Goal: Task Accomplishment & Management: Complete application form

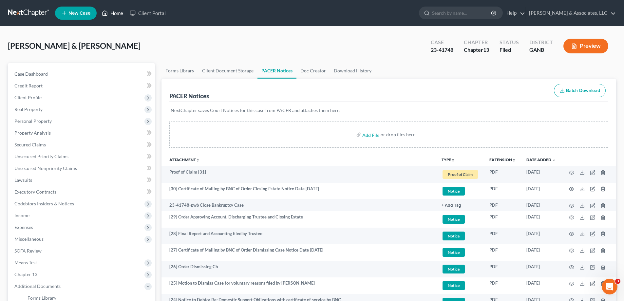
click at [121, 15] on link "Home" at bounding box center [113, 13] width 28 height 12
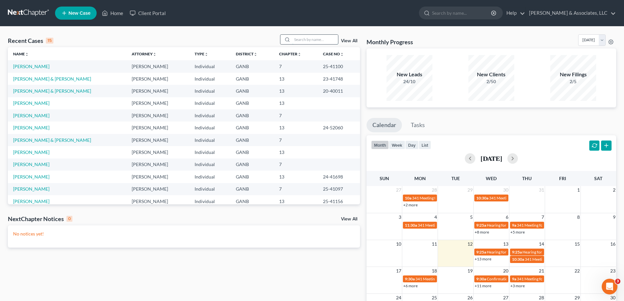
click at [301, 42] on input "search" at bounding box center [315, 39] width 46 height 9
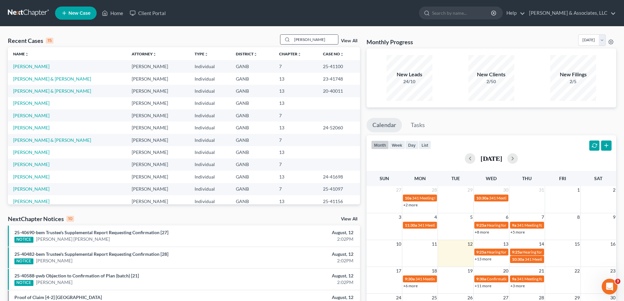
type input "ezell"
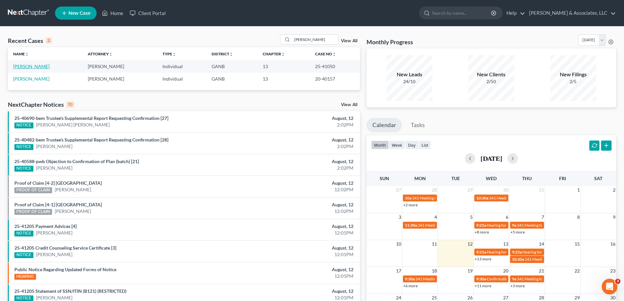
click at [28, 67] on link "[PERSON_NAME]" at bounding box center [31, 67] width 36 height 6
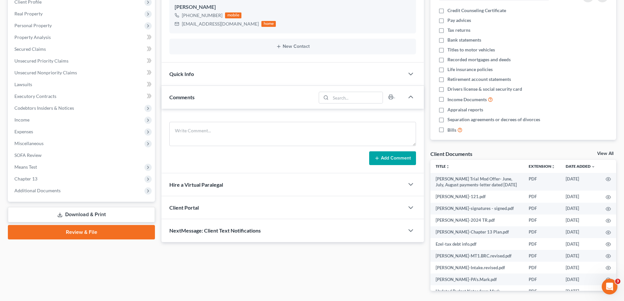
scroll to position [98, 0]
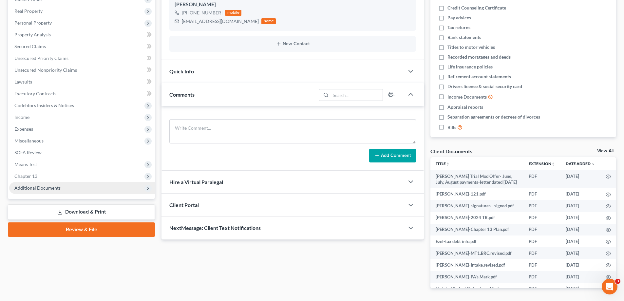
click at [46, 189] on span "Additional Documents" at bounding box center [37, 188] width 46 height 6
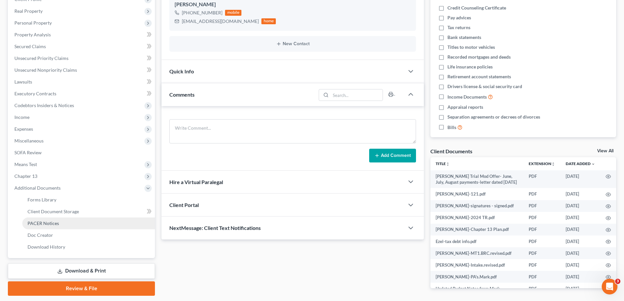
click at [34, 220] on span "PACER Notices" at bounding box center [43, 223] width 31 height 6
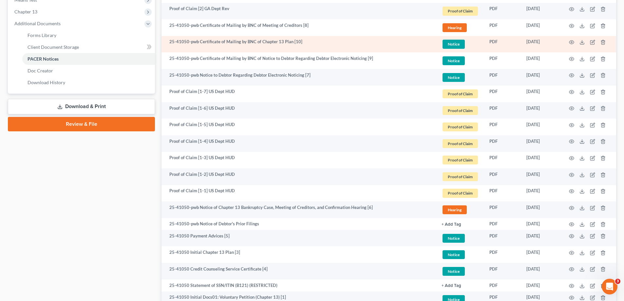
scroll to position [321, 0]
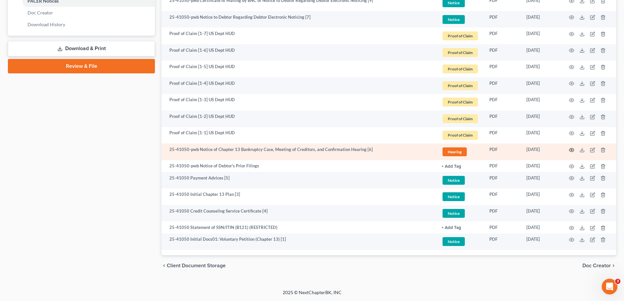
click at [572, 149] on icon "button" at bounding box center [571, 149] width 5 height 5
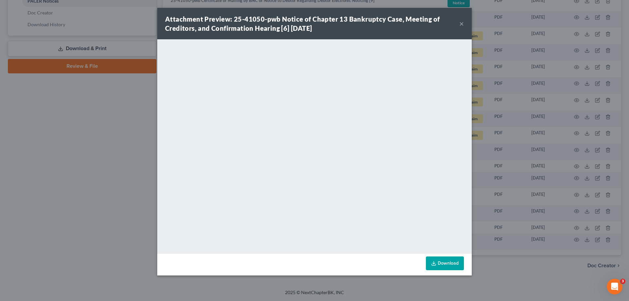
click at [460, 22] on button "×" at bounding box center [461, 24] width 5 height 8
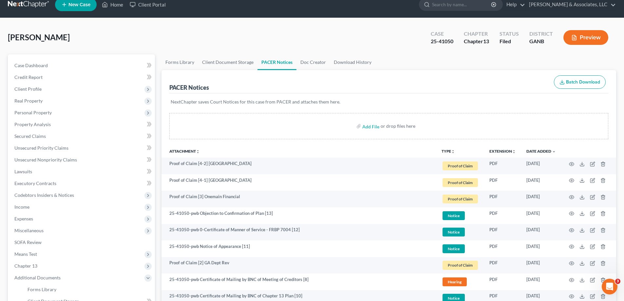
scroll to position [0, 0]
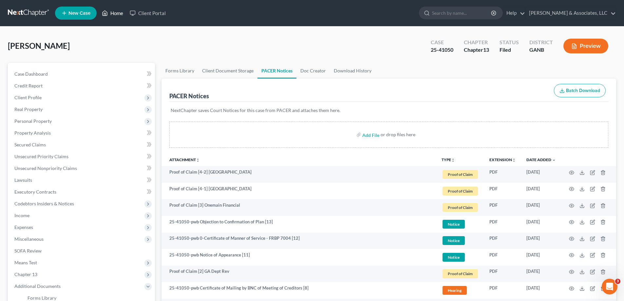
drag, startPoint x: 120, startPoint y: 12, endPoint x: 214, endPoint y: 34, distance: 97.5
click at [120, 12] on link "Home" at bounding box center [113, 13] width 28 height 12
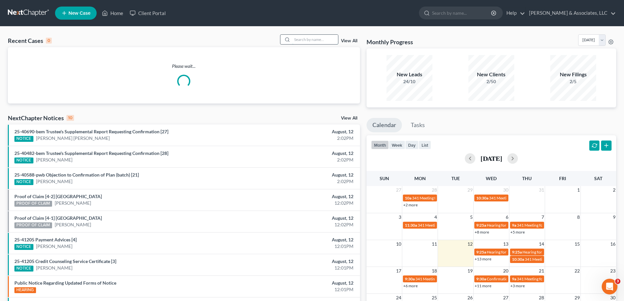
click at [317, 39] on input "search" at bounding box center [315, 39] width 46 height 9
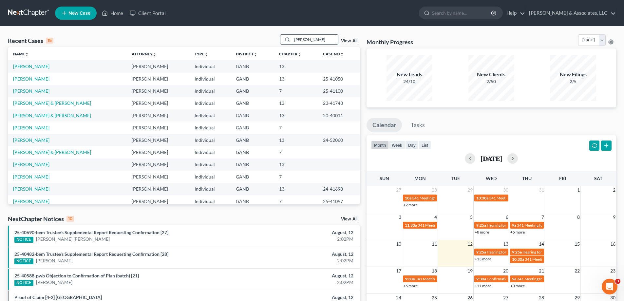
type input "hembree"
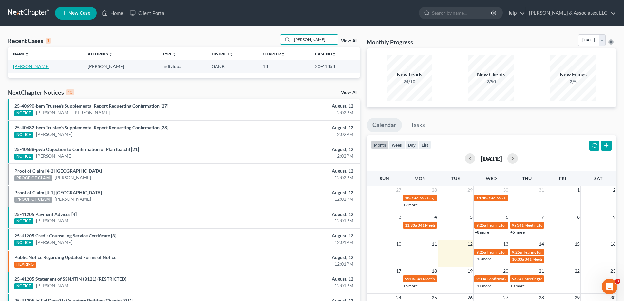
click at [42, 67] on link "[PERSON_NAME]" at bounding box center [31, 67] width 36 height 6
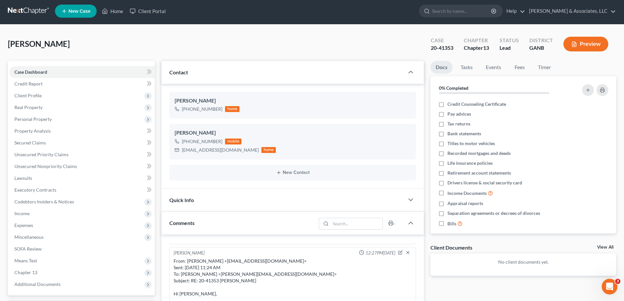
scroll to position [98, 0]
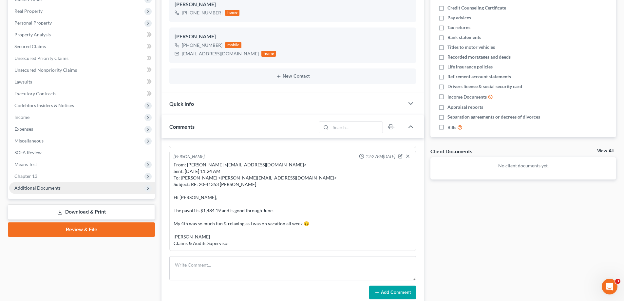
click at [50, 188] on span "Additional Documents" at bounding box center [37, 188] width 46 height 6
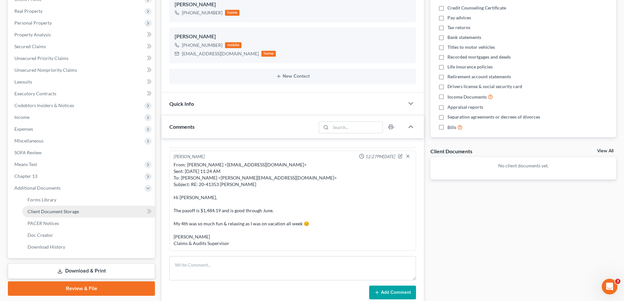
click at [48, 211] on span "Client Document Storage" at bounding box center [53, 212] width 51 height 6
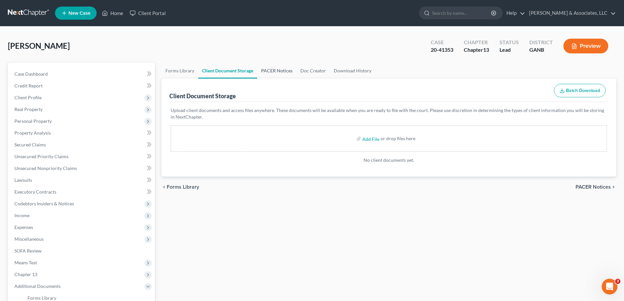
click at [282, 73] on link "PACER Notices" at bounding box center [276, 71] width 39 height 16
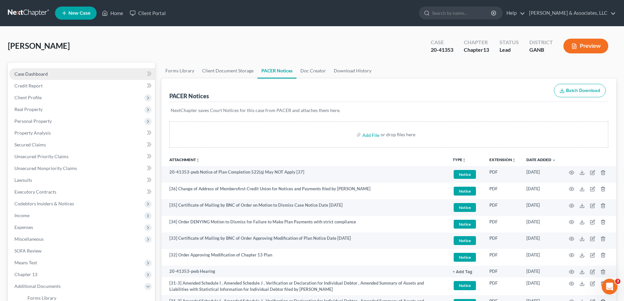
click at [52, 76] on link "Case Dashboard" at bounding box center [82, 74] width 146 height 12
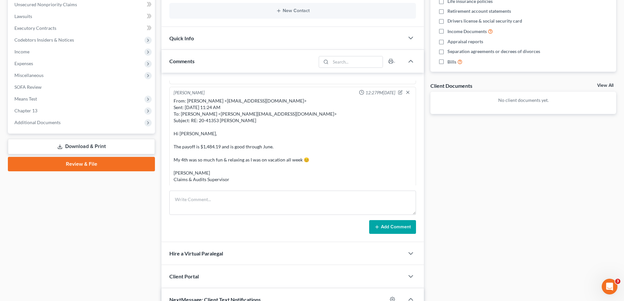
scroll to position [130, 0]
click at [228, 198] on textarea at bounding box center [292, 203] width 247 height 24
type textarea "FMC on docket 9/8/20"
click at [395, 225] on button "Add Comment" at bounding box center [392, 227] width 47 height 14
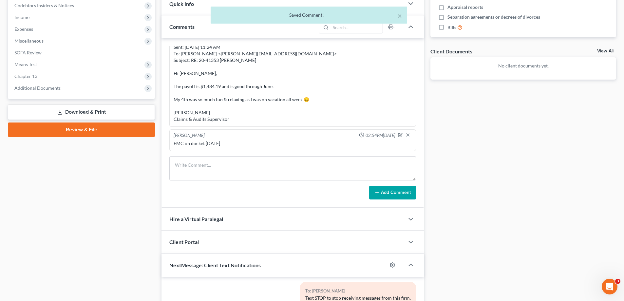
scroll to position [229, 0]
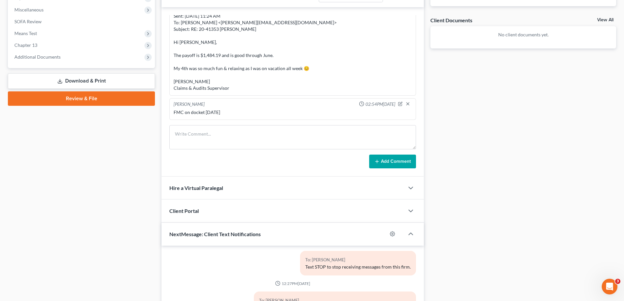
drag, startPoint x: 621, startPoint y: 12, endPoint x: 163, endPoint y: 41, distance: 458.4
click at [621, 12] on div "Hembree, Teresa Upgraded Case 20-41353 Chapter Chapter 13 Status Lead District …" at bounding box center [312, 101] width 624 height 608
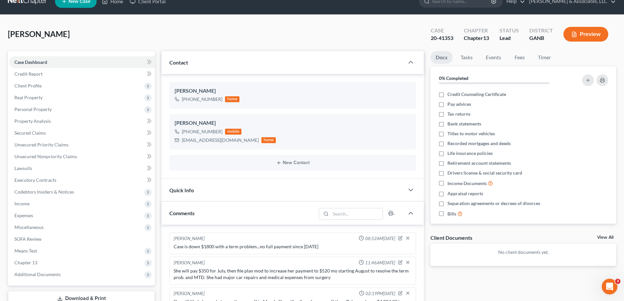
scroll to position [0, 0]
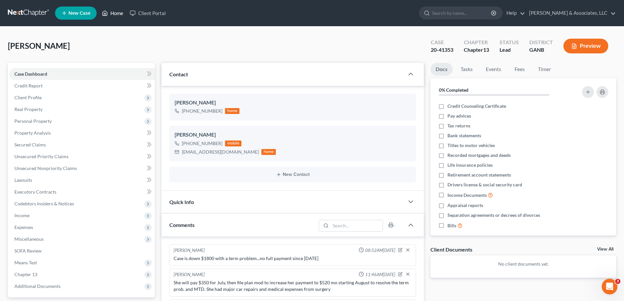
click at [118, 13] on link "Home" at bounding box center [113, 13] width 28 height 12
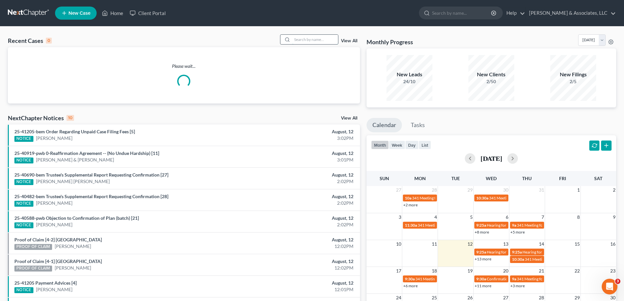
click at [310, 39] on input "search" at bounding box center [315, 39] width 46 height 9
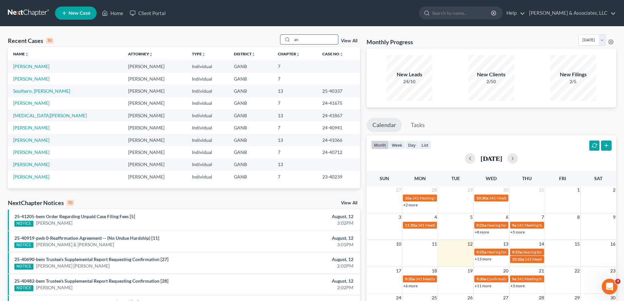
type input "a"
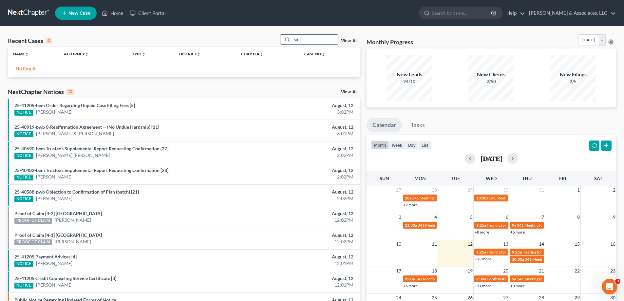
type input "s"
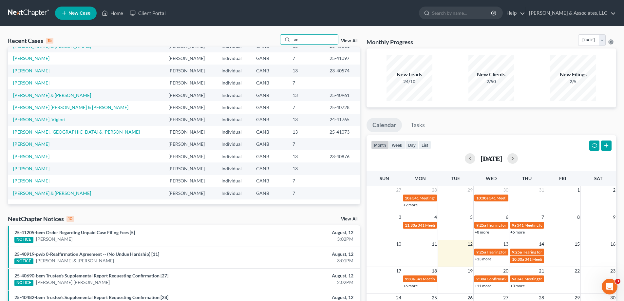
type input "an"
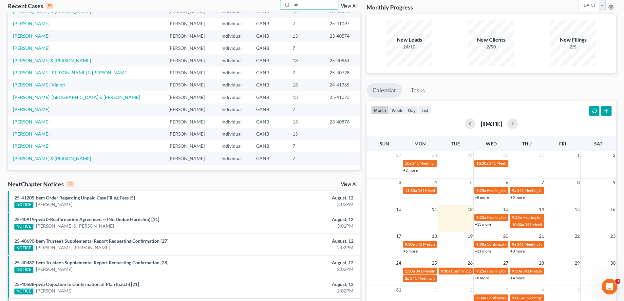
scroll to position [98, 0]
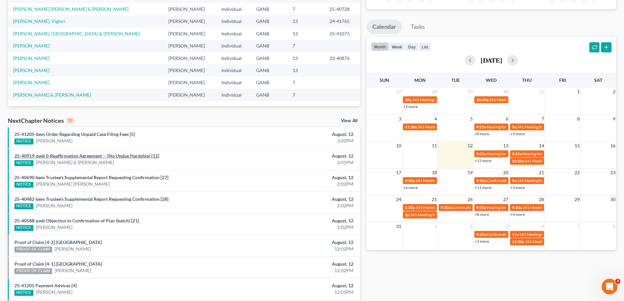
click at [80, 154] on link "25-40919-pwb 0-Reaffirmation Agreement -- (No Undue Hardship) [11]" at bounding box center [86, 156] width 145 height 6
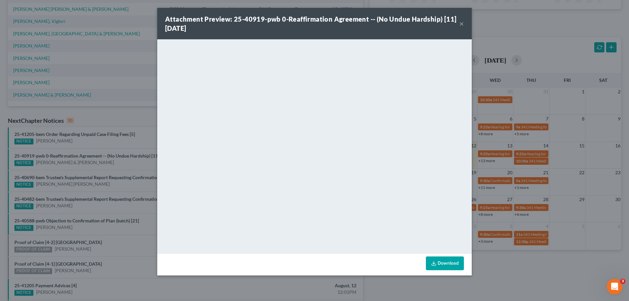
click at [462, 23] on button "×" at bounding box center [461, 24] width 5 height 8
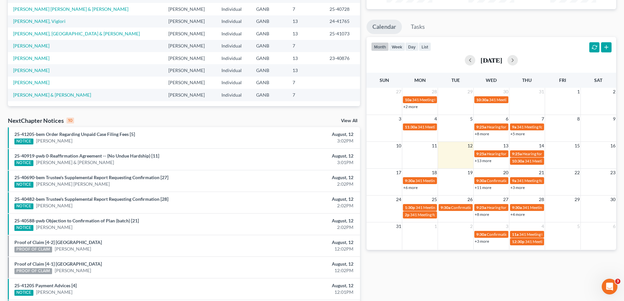
click at [343, 120] on link "View All" at bounding box center [349, 121] width 16 height 5
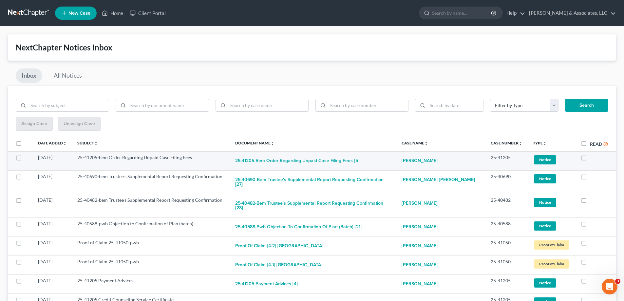
click at [590, 159] on label at bounding box center [590, 159] width 0 height 0
click at [592, 158] on input "checkbox" at bounding box center [594, 156] width 4 height 4
checkbox input "true"
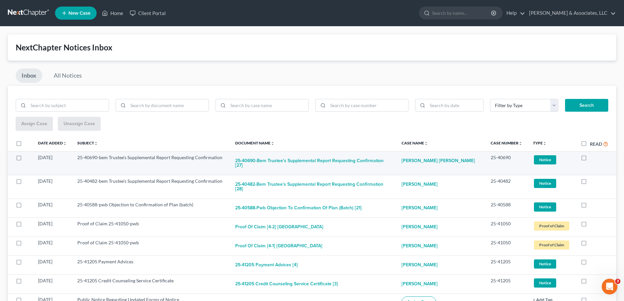
click at [590, 159] on label at bounding box center [590, 159] width 0 height 0
click at [592, 158] on input "checkbox" at bounding box center [594, 156] width 4 height 4
checkbox input "true"
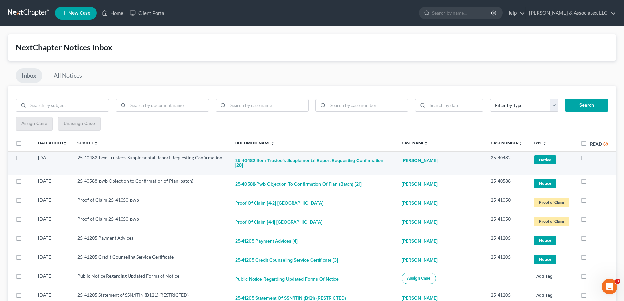
click at [590, 159] on label at bounding box center [590, 159] width 0 height 0
click at [592, 158] on input "checkbox" at bounding box center [594, 156] width 4 height 4
checkbox input "true"
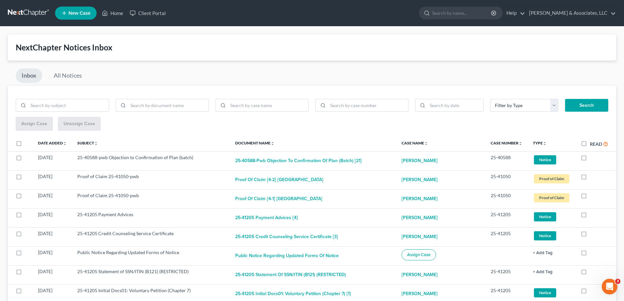
click at [590, 159] on label at bounding box center [590, 159] width 0 height 0
click at [592, 158] on input "checkbox" at bounding box center [594, 156] width 4 height 4
checkbox input "true"
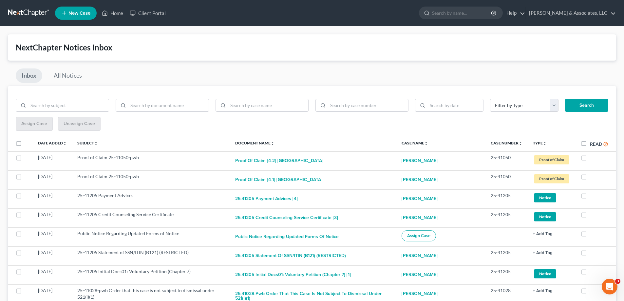
click at [590, 159] on label at bounding box center [590, 159] width 0 height 0
click at [592, 158] on input "checkbox" at bounding box center [594, 156] width 4 height 4
checkbox input "true"
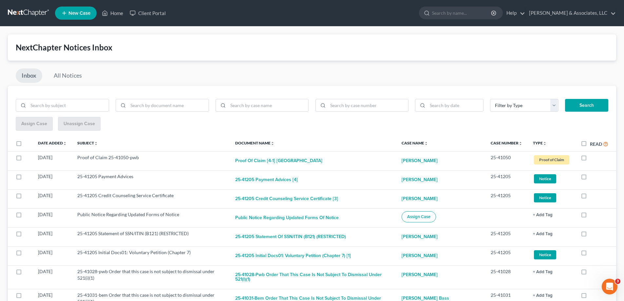
click at [590, 159] on label at bounding box center [590, 159] width 0 height 0
click at [592, 158] on input "checkbox" at bounding box center [594, 156] width 4 height 4
checkbox input "true"
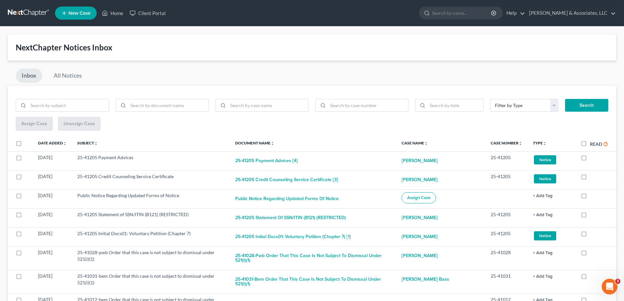
click at [590, 159] on label at bounding box center [590, 159] width 0 height 0
click at [592, 158] on input "checkbox" at bounding box center [594, 156] width 4 height 4
checkbox input "true"
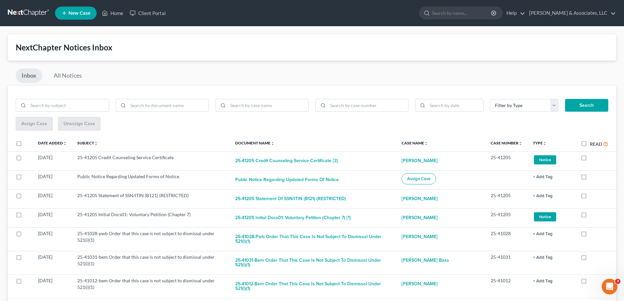
click at [590, 159] on label at bounding box center [590, 159] width 0 height 0
click at [592, 158] on input "checkbox" at bounding box center [594, 156] width 4 height 4
checkbox input "true"
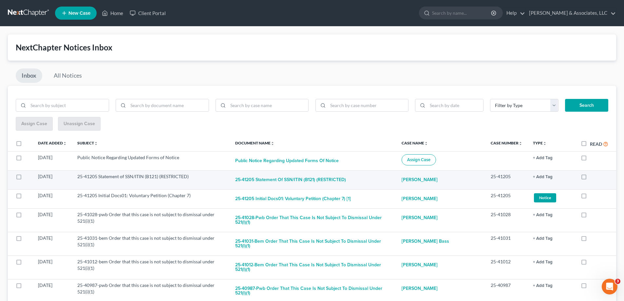
click at [590, 178] on label at bounding box center [590, 178] width 0 height 0
click at [592, 177] on input "checkbox" at bounding box center [594, 175] width 4 height 4
checkbox input "true"
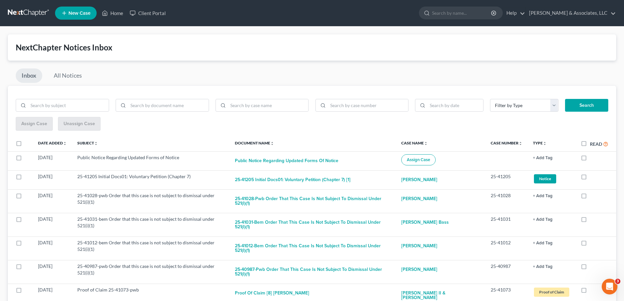
click at [590, 178] on label at bounding box center [590, 178] width 0 height 0
click at [592, 177] on input "checkbox" at bounding box center [594, 175] width 4 height 4
checkbox input "true"
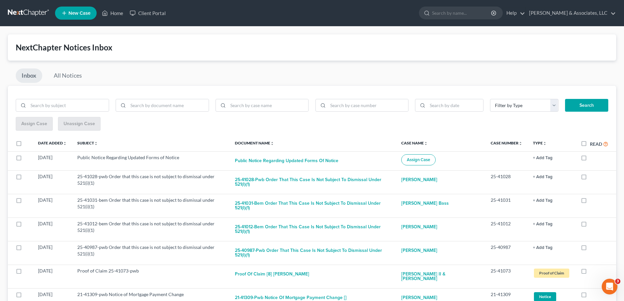
click at [590, 178] on label at bounding box center [590, 178] width 0 height 0
click at [592, 177] on input "checkbox" at bounding box center [594, 175] width 4 height 4
checkbox input "true"
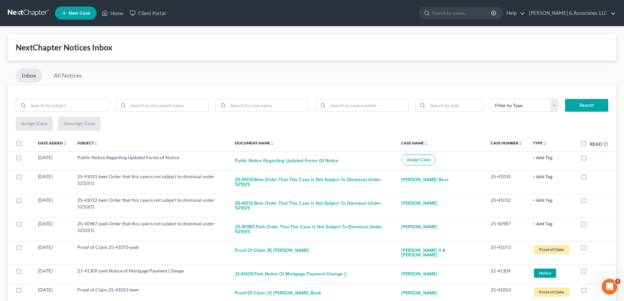
click at [590, 178] on label at bounding box center [590, 178] width 0 height 0
click at [592, 177] on input "checkbox" at bounding box center [594, 175] width 4 height 4
checkbox input "true"
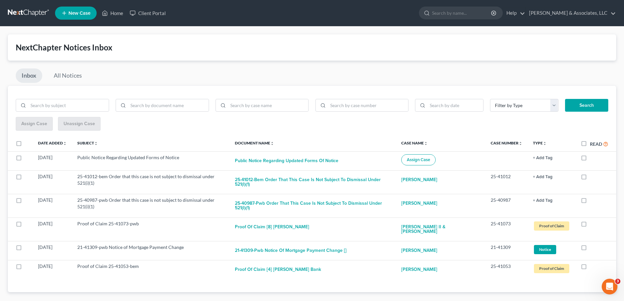
click at [590, 178] on label at bounding box center [590, 178] width 0 height 0
click at [592, 177] on input "checkbox" at bounding box center [594, 175] width 4 height 4
checkbox input "true"
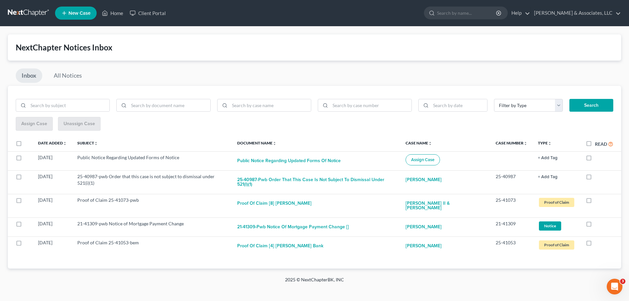
click at [595, 178] on label at bounding box center [595, 178] width 0 height 0
click at [597, 177] on input "checkbox" at bounding box center [599, 175] width 4 height 4
checkbox input "true"
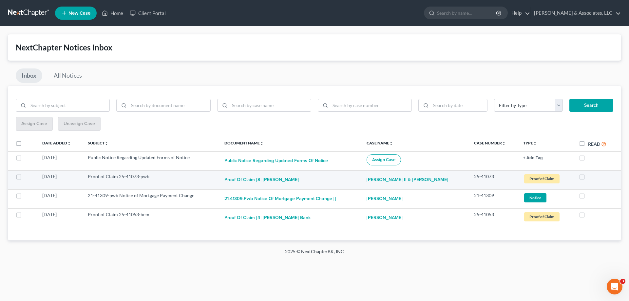
click at [578, 180] on td at bounding box center [596, 179] width 47 height 19
click at [588, 178] on label at bounding box center [588, 178] width 0 height 0
click at [590, 176] on input "checkbox" at bounding box center [592, 175] width 4 height 4
checkbox input "true"
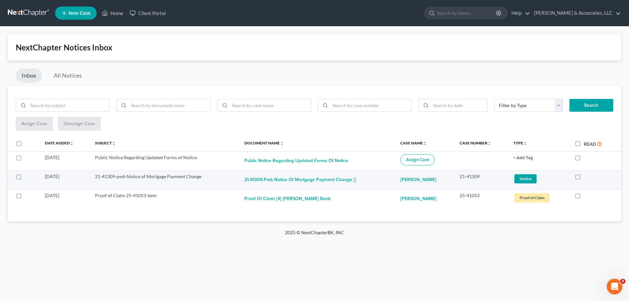
click at [584, 178] on label at bounding box center [584, 178] width 0 height 0
click at [586, 177] on input "checkbox" at bounding box center [588, 175] width 4 height 4
checkbox input "true"
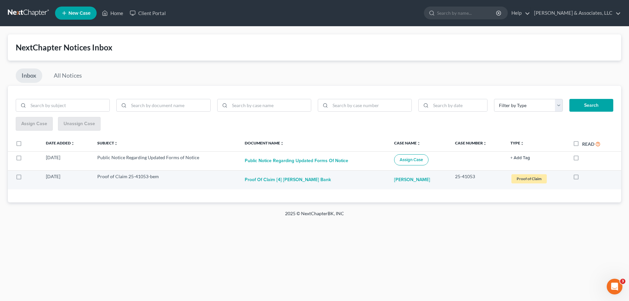
click at [582, 178] on label at bounding box center [582, 178] width 0 height 0
click at [584, 177] on input "checkbox" at bounding box center [586, 175] width 4 height 4
checkbox input "true"
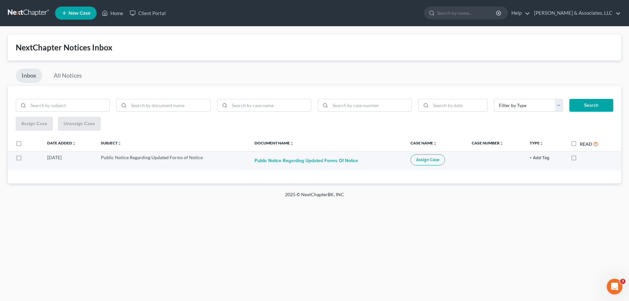
click at [434, 159] on span "Assign Case" at bounding box center [427, 159] width 23 height 5
checkbox input "true"
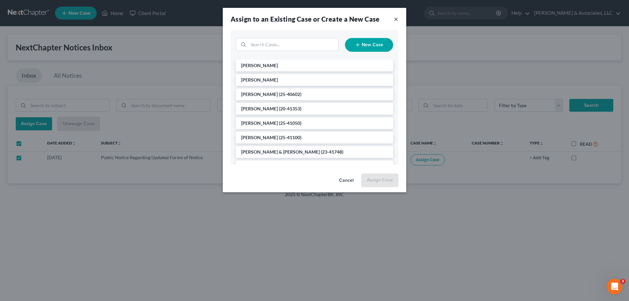
click at [396, 19] on button "×" at bounding box center [396, 19] width 5 height 8
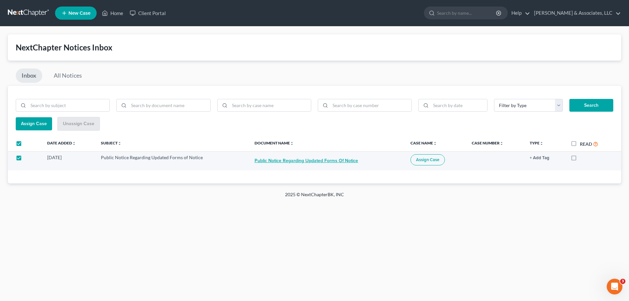
click at [289, 160] on button "Public Notice Regarding Updated Forms of Notice" at bounding box center [305, 160] width 103 height 13
checkbox input "true"
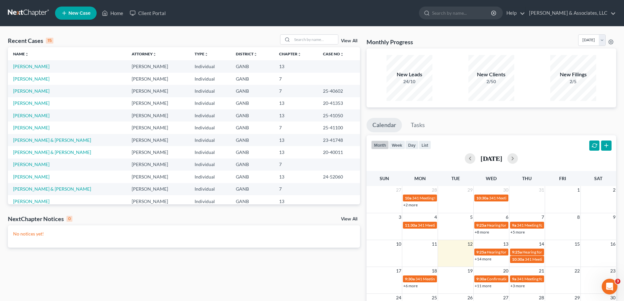
click at [350, 218] on link "View All" at bounding box center [349, 219] width 16 height 5
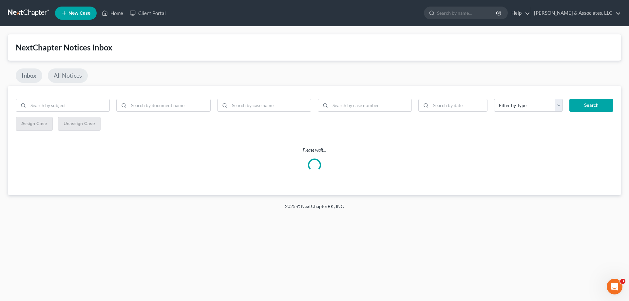
click at [72, 74] on link "All Notices" at bounding box center [68, 75] width 40 height 14
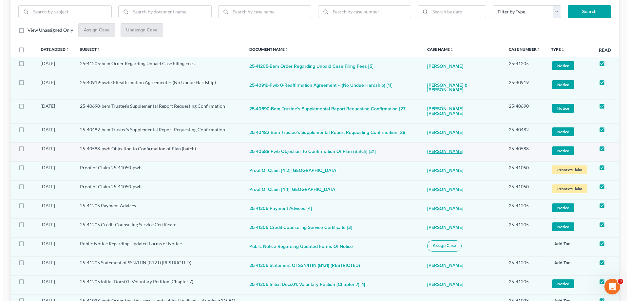
scroll to position [131, 0]
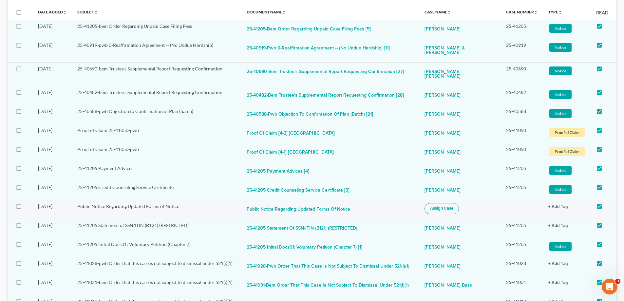
click at [304, 203] on button "Public Notice Regarding Updated Forms of Notice" at bounding box center [298, 209] width 103 height 13
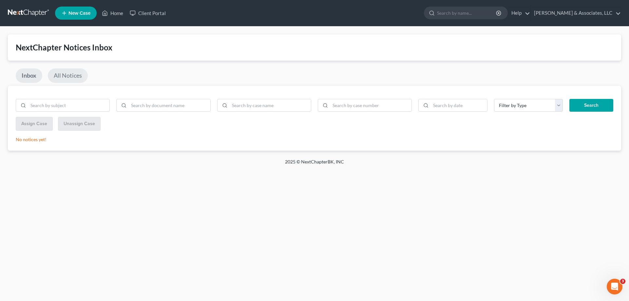
click at [66, 73] on link "All Notices" at bounding box center [68, 75] width 40 height 14
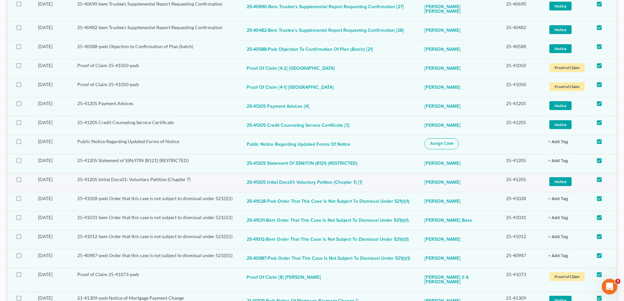
scroll to position [196, 0]
click at [277, 138] on button "Public Notice Regarding Updated Forms of Notice" at bounding box center [298, 144] width 103 height 13
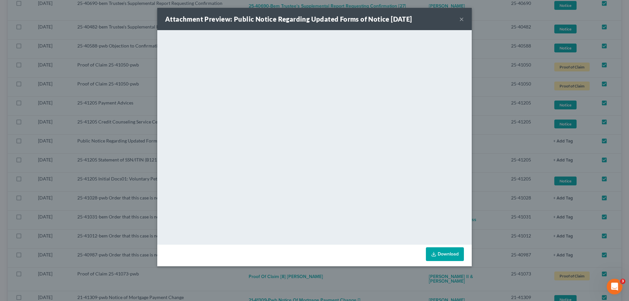
click at [460, 18] on button "×" at bounding box center [461, 19] width 5 height 8
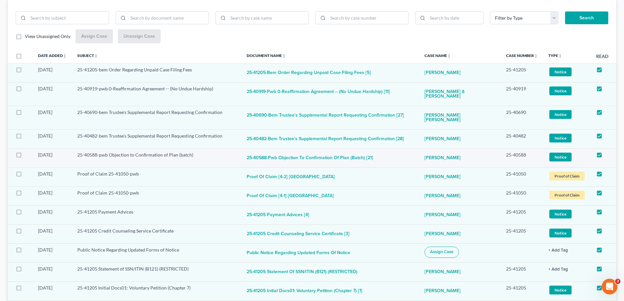
scroll to position [0, 0]
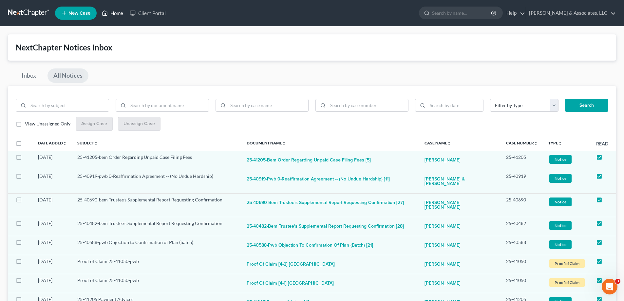
click at [115, 12] on link "Home" at bounding box center [113, 13] width 28 height 12
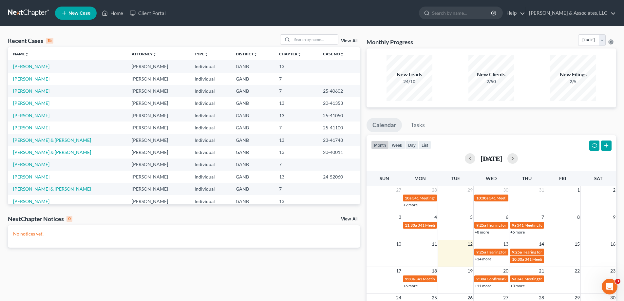
click at [72, 13] on span "New Case" at bounding box center [79, 13] width 22 height 5
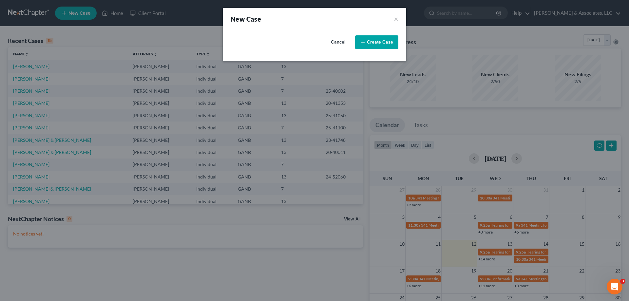
select select "19"
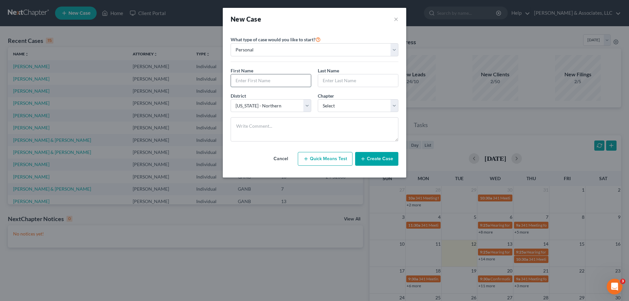
click at [250, 80] on input "text" at bounding box center [271, 80] width 80 height 12
type input "[PERSON_NAME]"
click at [340, 102] on select "Select 7 11 12 13" at bounding box center [358, 105] width 81 height 13
select select "0"
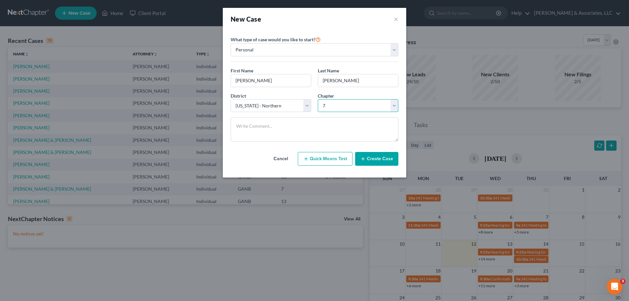
click at [318, 99] on select "Select 7 11 12 13" at bounding box center [358, 105] width 81 height 13
click at [388, 162] on button "Create Case" at bounding box center [376, 159] width 43 height 14
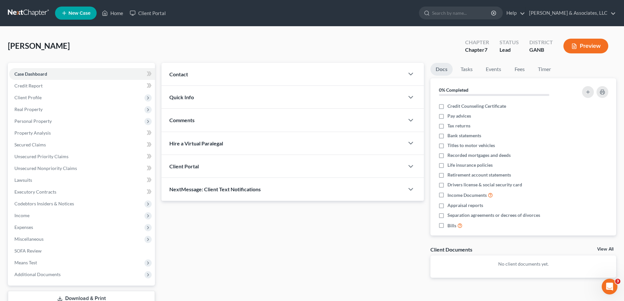
click at [174, 73] on span "Contact" at bounding box center [178, 74] width 19 height 6
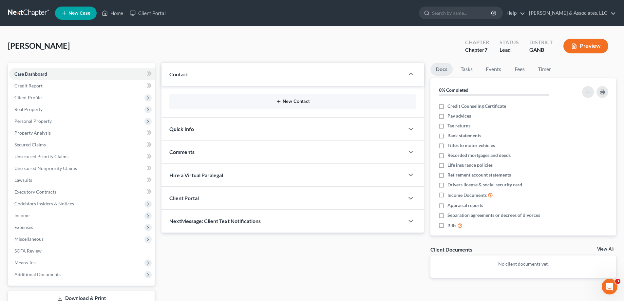
click at [290, 100] on button "New Contact" at bounding box center [293, 101] width 236 height 5
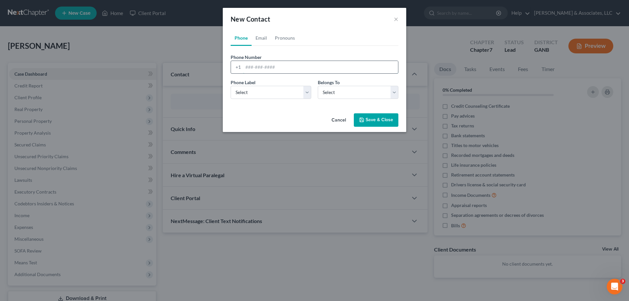
click at [251, 69] on input "tel" at bounding box center [320, 67] width 155 height 12
paste input "[PHONE_NUMBER]"
type input "[PHONE_NUMBER]"
click at [274, 94] on select "Select Mobile Home Work Other" at bounding box center [271, 92] width 81 height 13
select select "0"
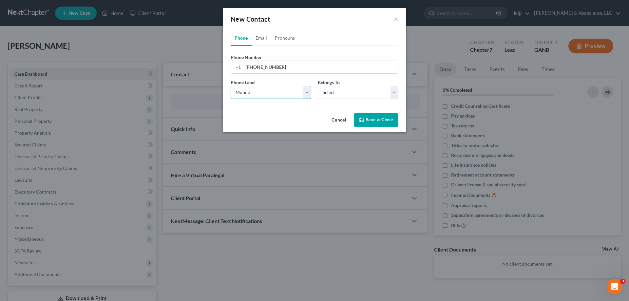
click at [231, 86] on select "Select Mobile Home Work Other" at bounding box center [271, 92] width 81 height 13
click at [342, 90] on select "Select Client Other" at bounding box center [358, 92] width 81 height 13
select select "0"
click at [318, 86] on select "Select Client Other" at bounding box center [358, 92] width 81 height 13
click at [390, 120] on button "Save & Close" at bounding box center [376, 120] width 45 height 14
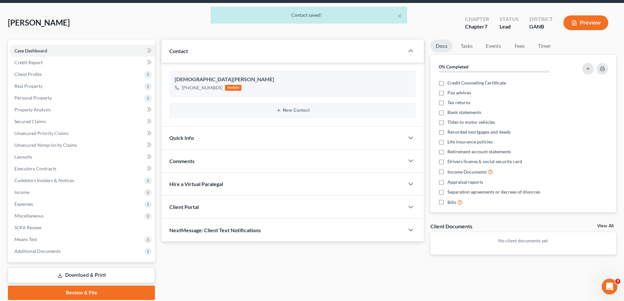
scroll to position [47, 0]
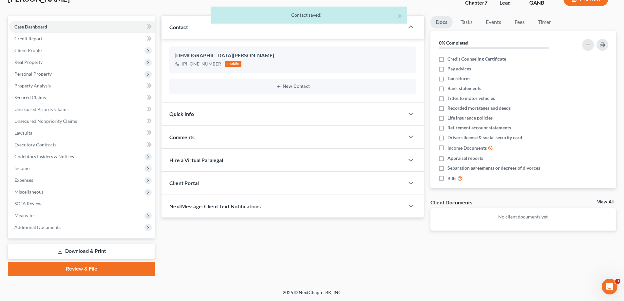
click at [234, 203] on span "NextMessage: Client Text Notifications" at bounding box center [214, 206] width 91 height 6
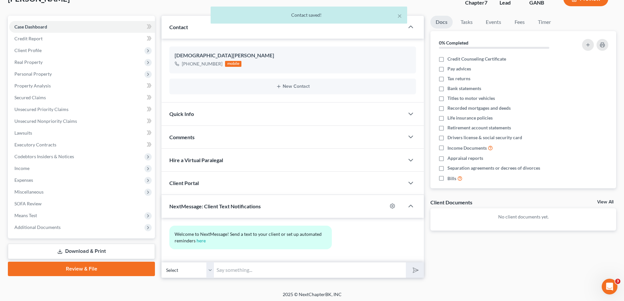
click at [235, 273] on input "text" at bounding box center [310, 270] width 192 height 16
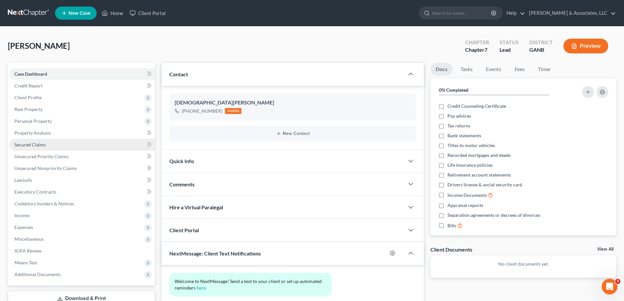
scroll to position [49, 0]
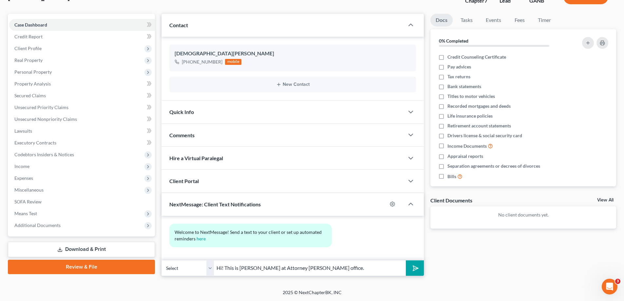
click at [363, 270] on input "Hi! This is [PERSON_NAME] at Attorney [PERSON_NAME] office." at bounding box center [310, 268] width 192 height 16
click at [325, 267] on input "Hi! This is [PERSON_NAME] at Attorney [PERSON_NAME] office." at bounding box center [310, 268] width 192 height 16
type input "Hi! This is [PERSON_NAME] at Attorney [PERSON_NAME] office. Please confirm your…"
click at [406, 260] on button "submit" at bounding box center [415, 267] width 18 height 15
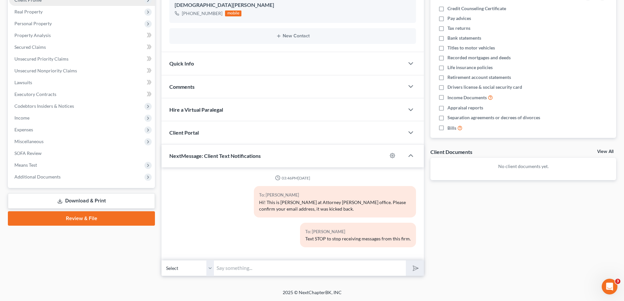
scroll to position [0, 0]
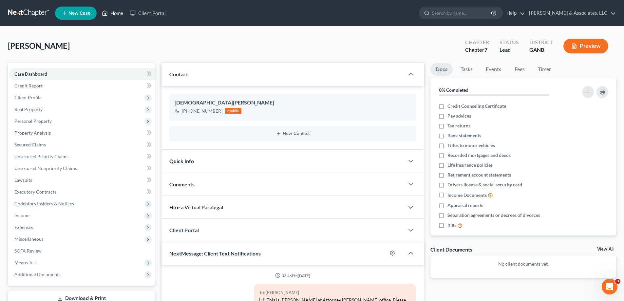
click at [119, 13] on link "Home" at bounding box center [113, 13] width 28 height 12
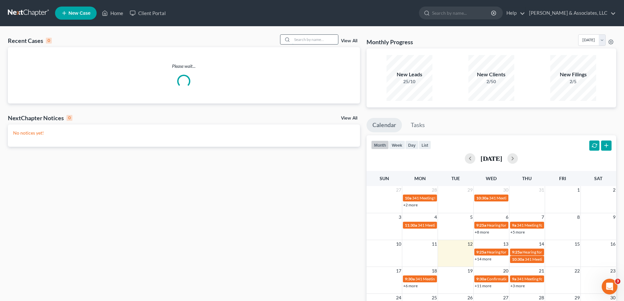
click at [300, 39] on input "search" at bounding box center [315, 39] width 46 height 9
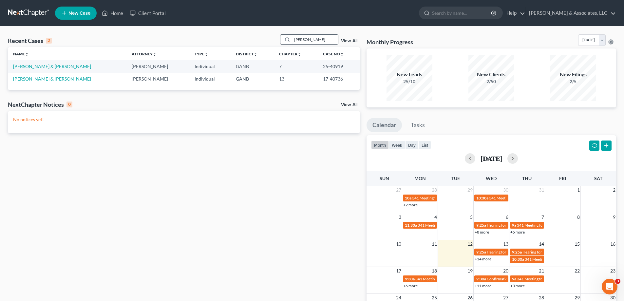
type input "[PERSON_NAME]"
click at [55, 66] on link "[PERSON_NAME] & [PERSON_NAME]" at bounding box center [52, 67] width 78 height 6
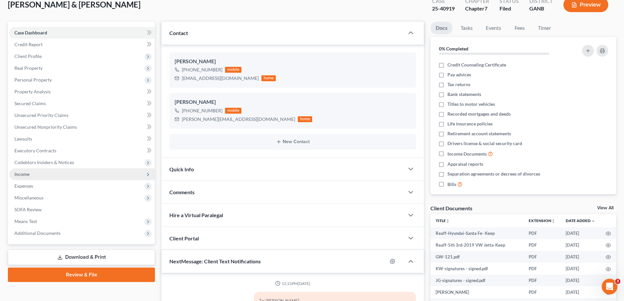
scroll to position [98, 0]
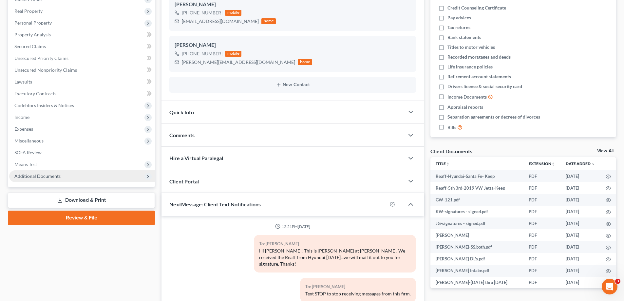
click at [40, 174] on span "Additional Documents" at bounding box center [37, 176] width 46 height 6
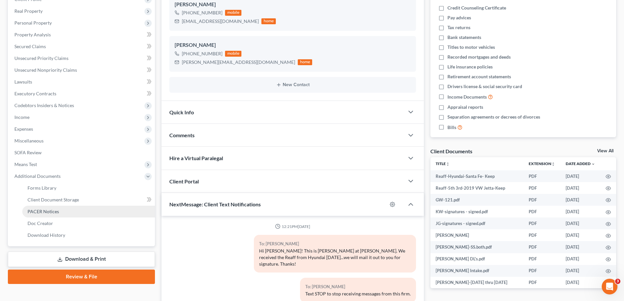
click at [46, 211] on span "PACER Notices" at bounding box center [43, 212] width 31 height 6
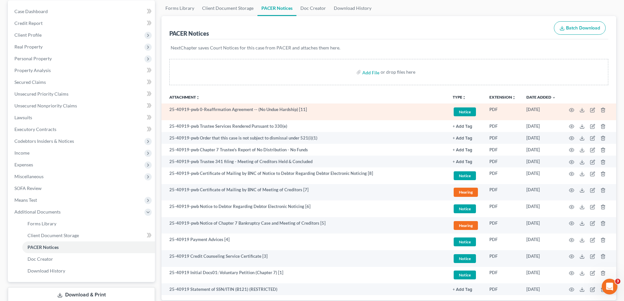
scroll to position [65, 0]
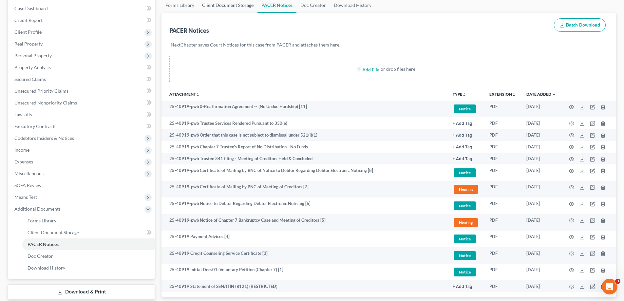
click at [236, 7] on link "Client Document Storage" at bounding box center [227, 5] width 59 height 16
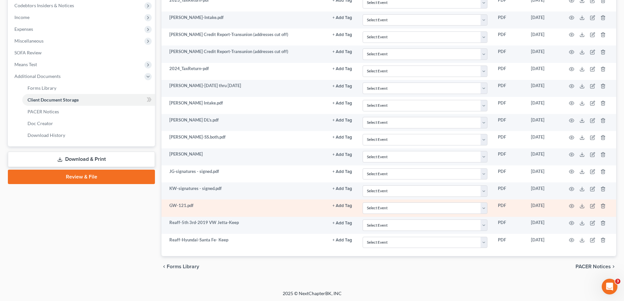
scroll to position [198, 0]
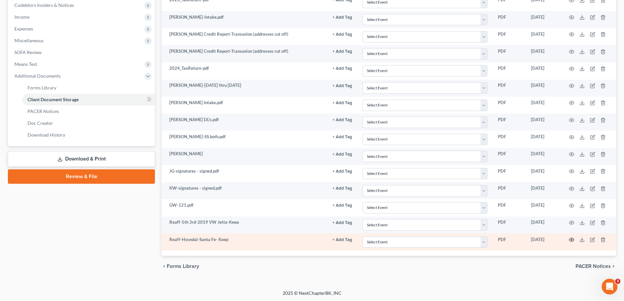
click at [571, 238] on icon "button" at bounding box center [571, 239] width 5 height 5
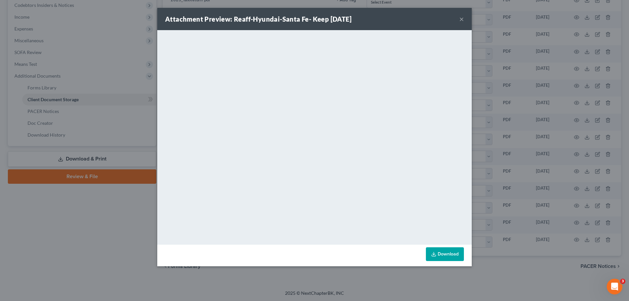
click at [460, 18] on button "×" at bounding box center [461, 19] width 5 height 8
